Goal: Communication & Community: Connect with others

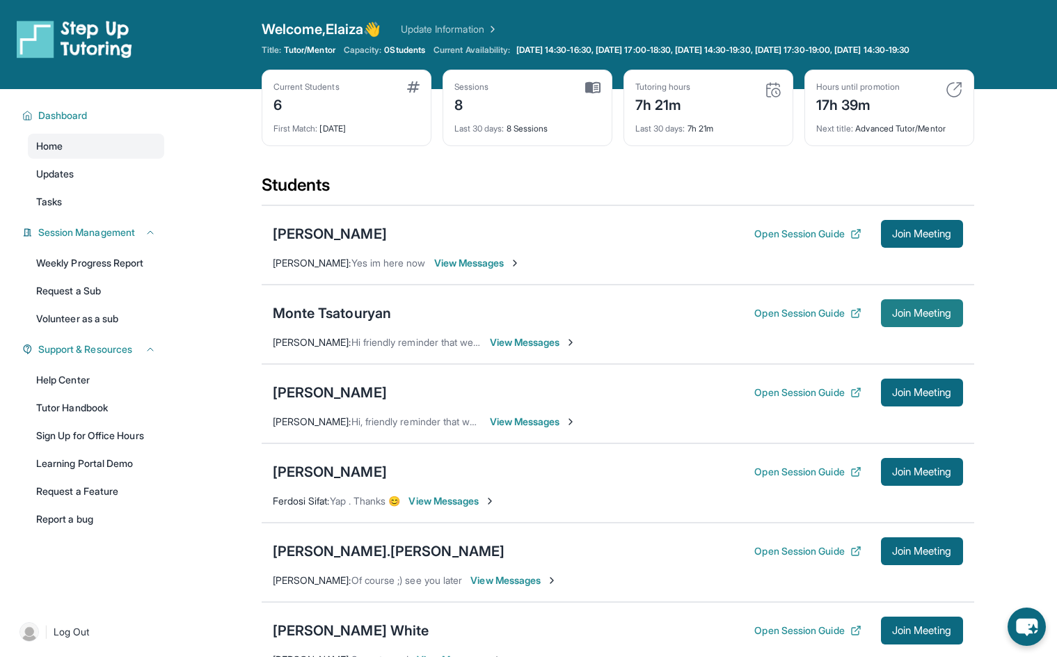
click at [911, 317] on span "Join Meeting" at bounding box center [922, 313] width 60 height 8
click at [535, 429] on span "View Messages" at bounding box center [533, 422] width 87 height 14
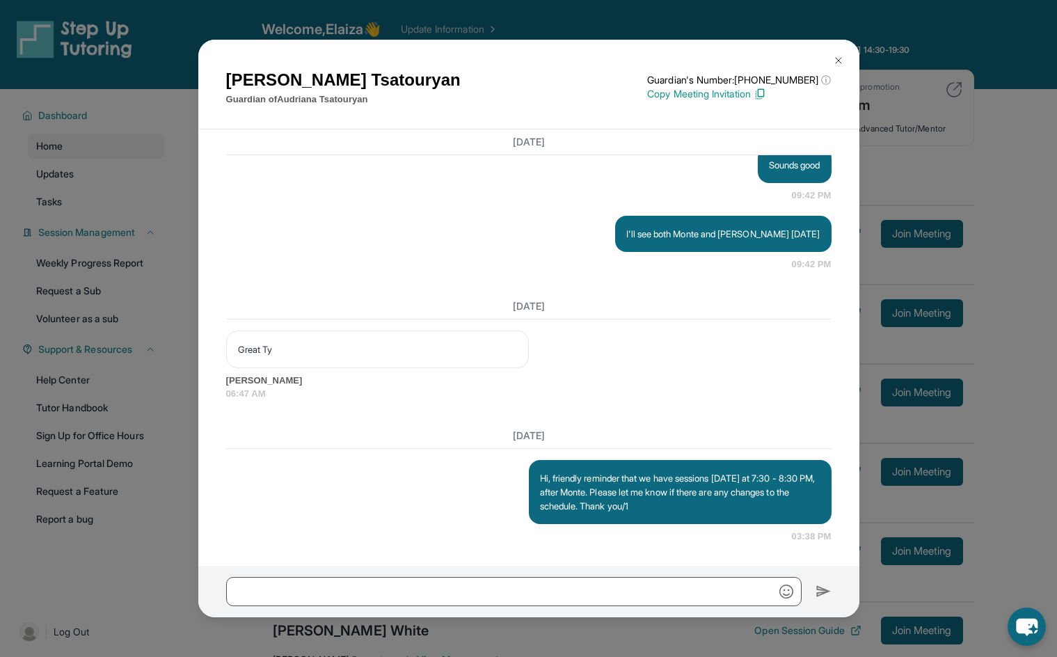
scroll to position [1124, 0]
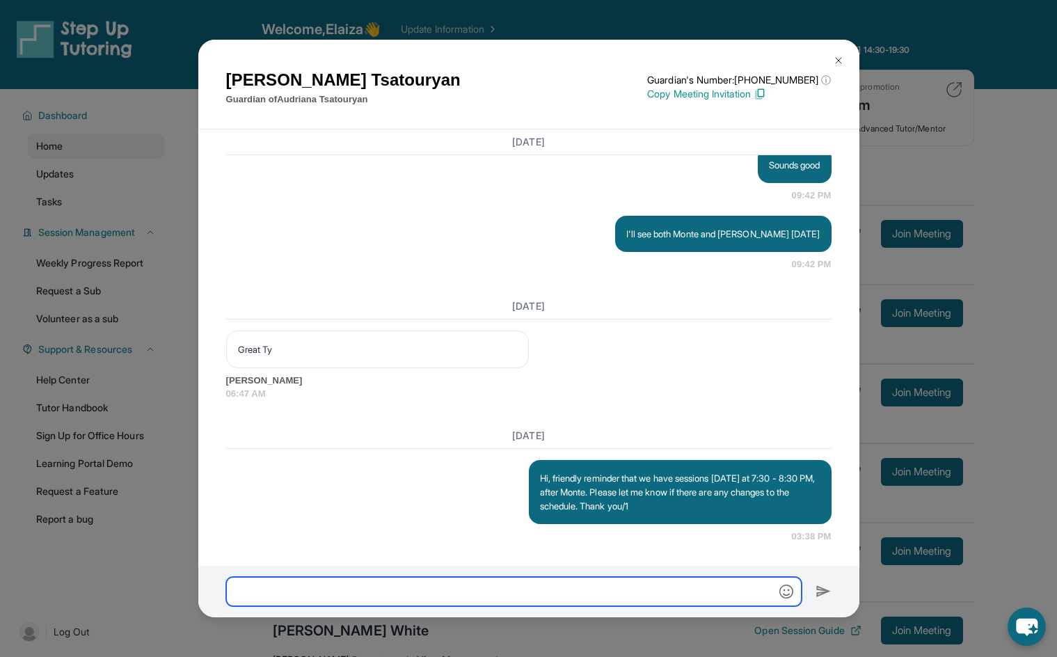
click at [592, 589] on input "text" at bounding box center [514, 591] width 576 height 29
type input "**********"
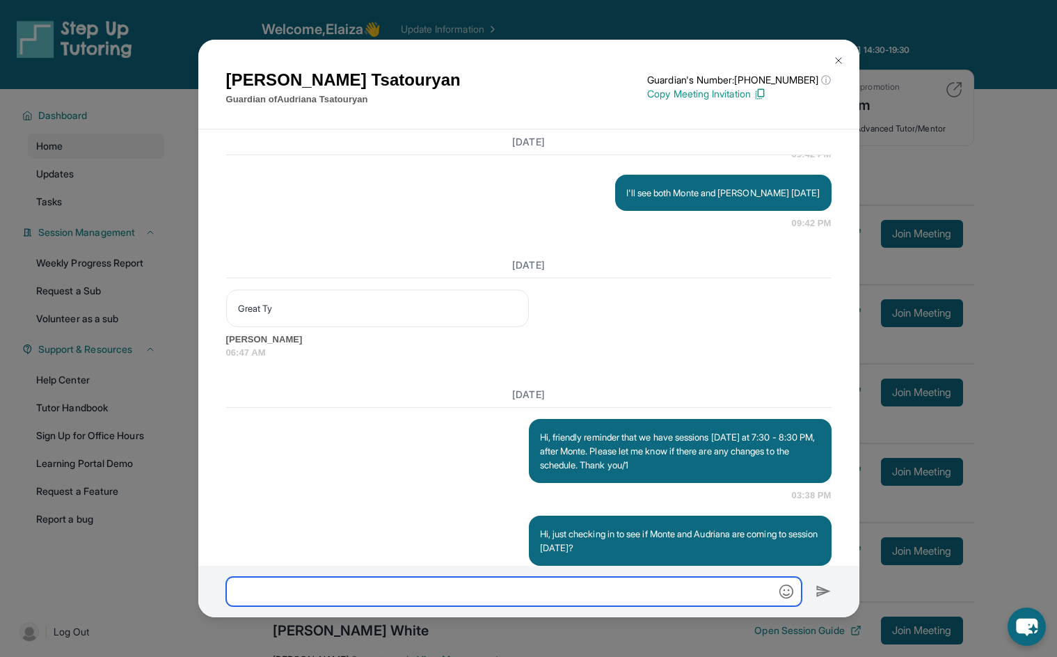
scroll to position [1208, 0]
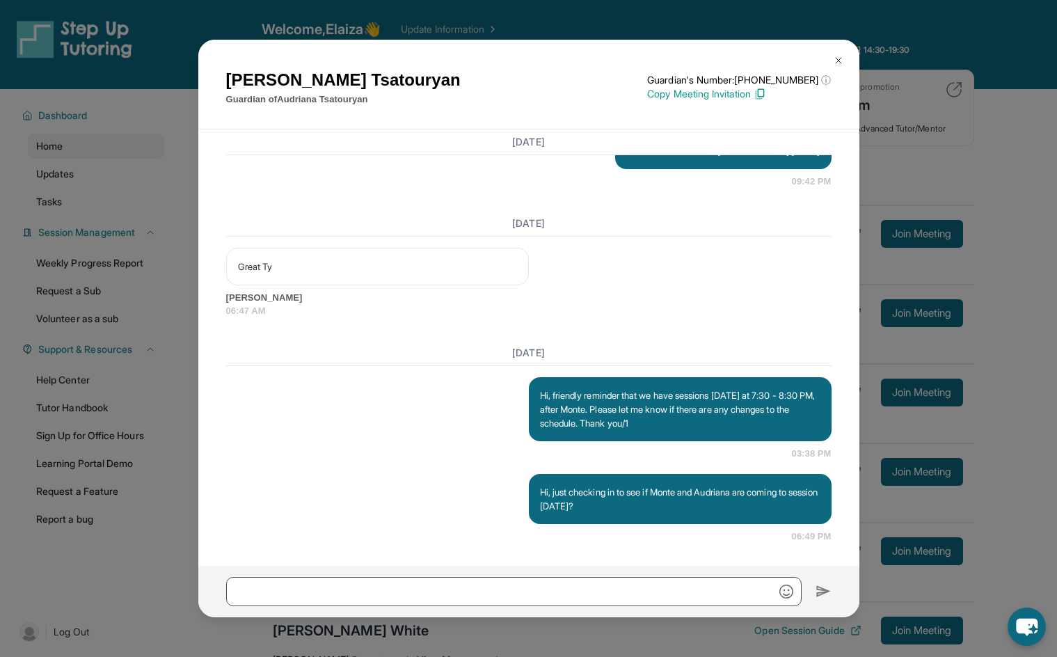
click at [836, 60] on img at bounding box center [838, 60] width 11 height 11
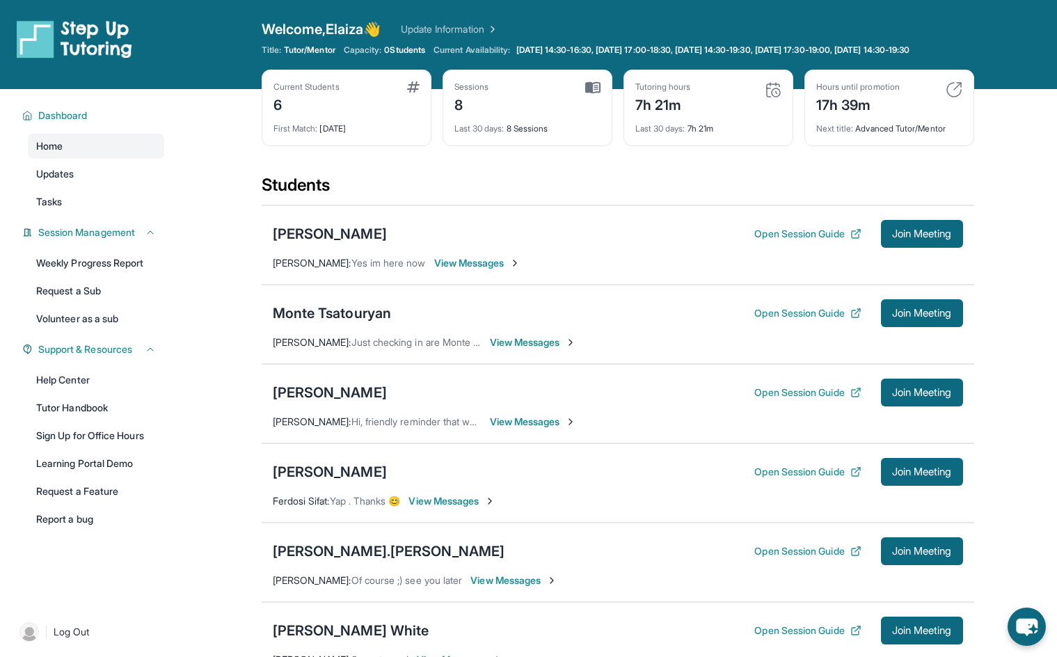
click at [527, 349] on span "View Messages" at bounding box center [533, 342] width 87 height 14
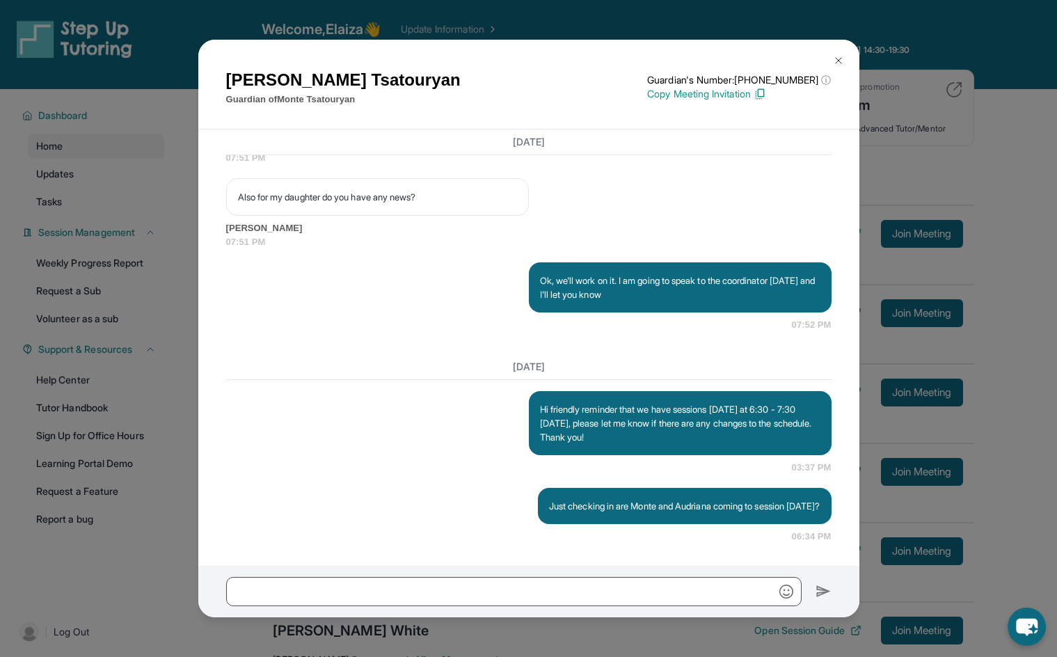
scroll to position [4585, 0]
click at [841, 60] on img at bounding box center [838, 60] width 11 height 11
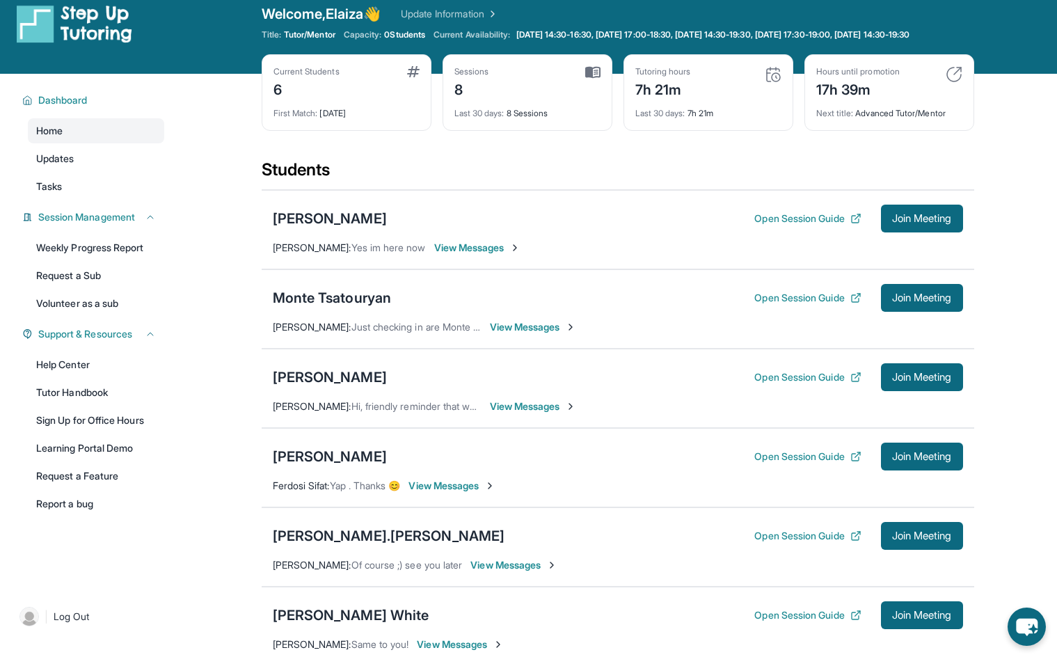
scroll to position [0, 0]
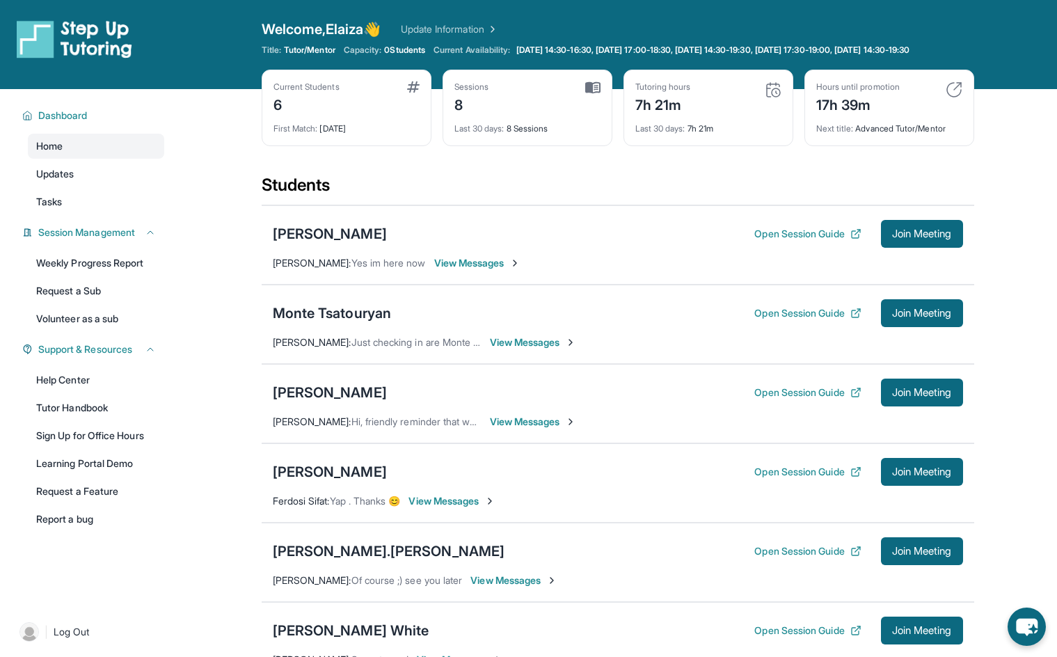
click at [587, 8] on div "Open sidebar Welcome, Elaiza 👋 Update Information Title: Tutor/Mentor Capacity:…" at bounding box center [528, 44] width 1057 height 89
click at [921, 327] on button "Join Meeting" at bounding box center [922, 313] width 82 height 28
click at [927, 406] on button "Join Meeting" at bounding box center [922, 393] width 82 height 28
